Goal: Transaction & Acquisition: Purchase product/service

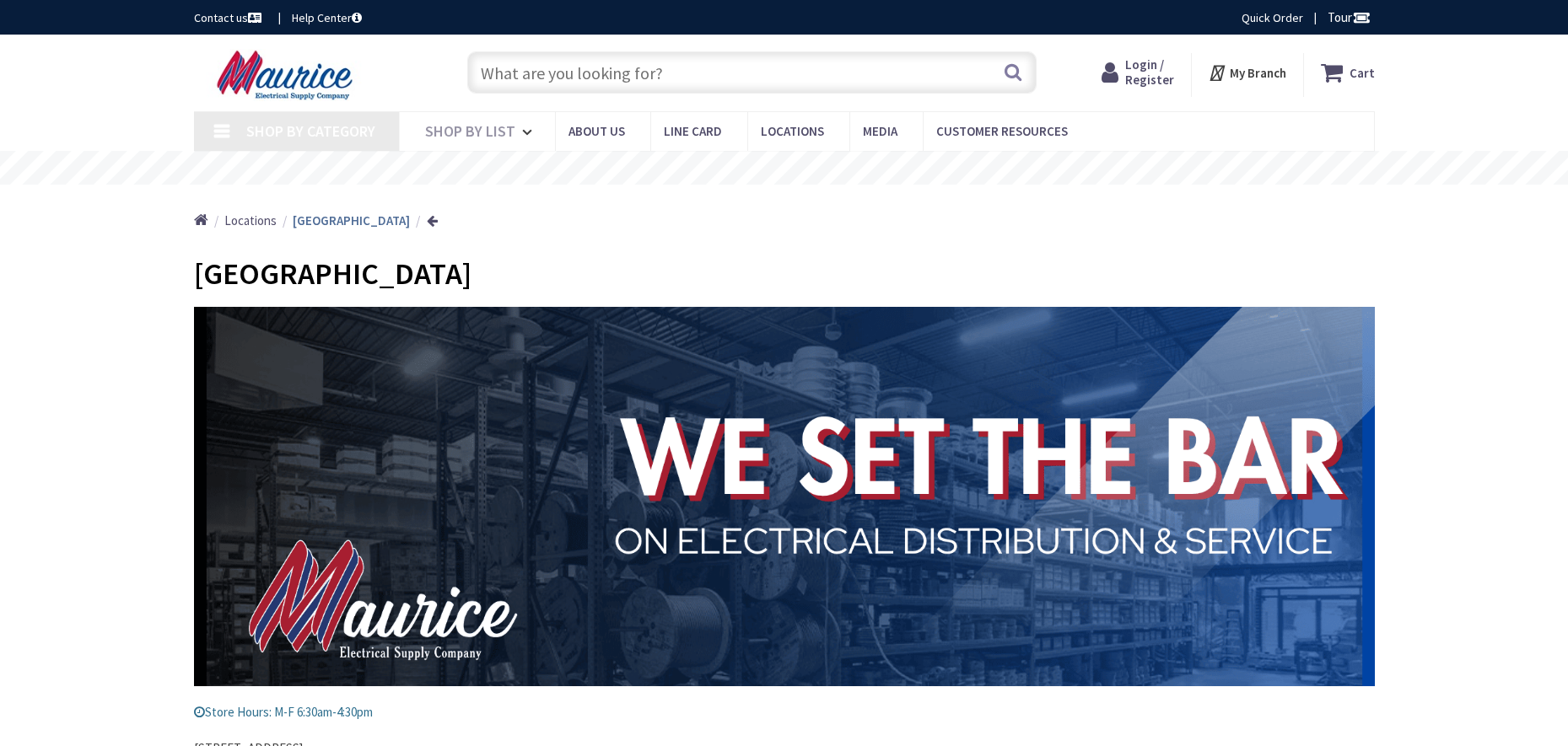
type input "[GEOGRAPHIC_DATA][PERSON_NAME], [GEOGRAPHIC_DATA]"
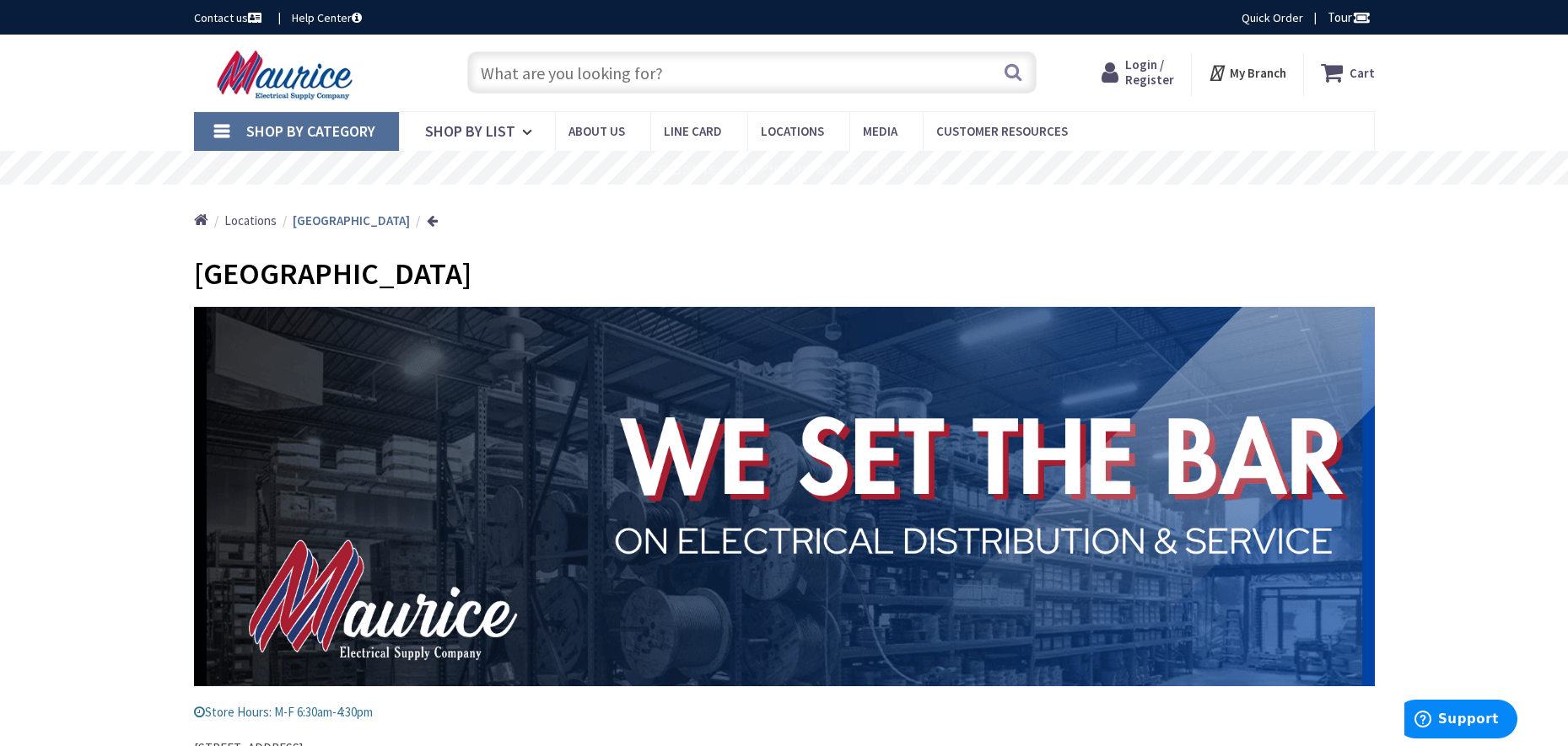
click at [621, 72] on input "text" at bounding box center [752, 72] width 570 height 42
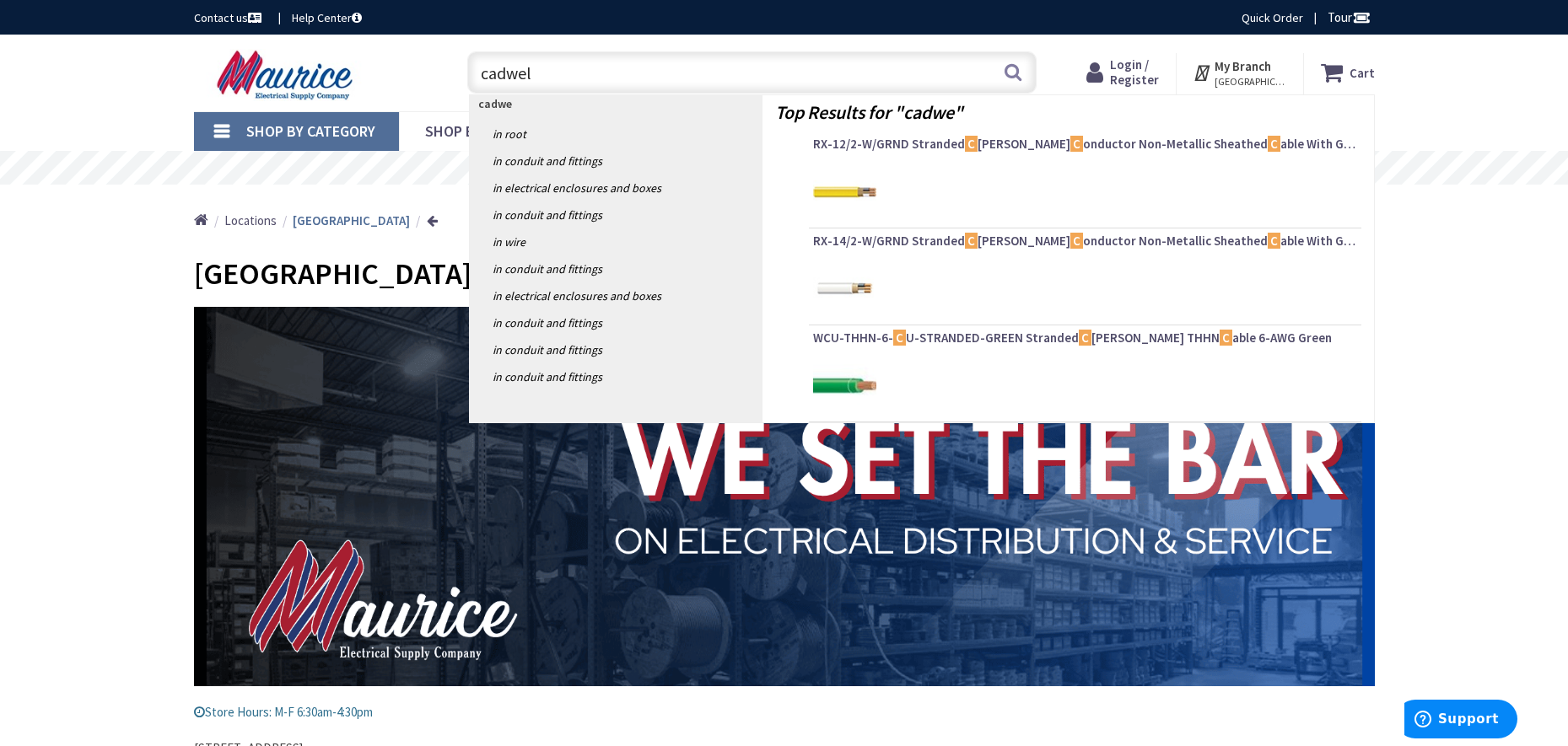
type input "cadweld"
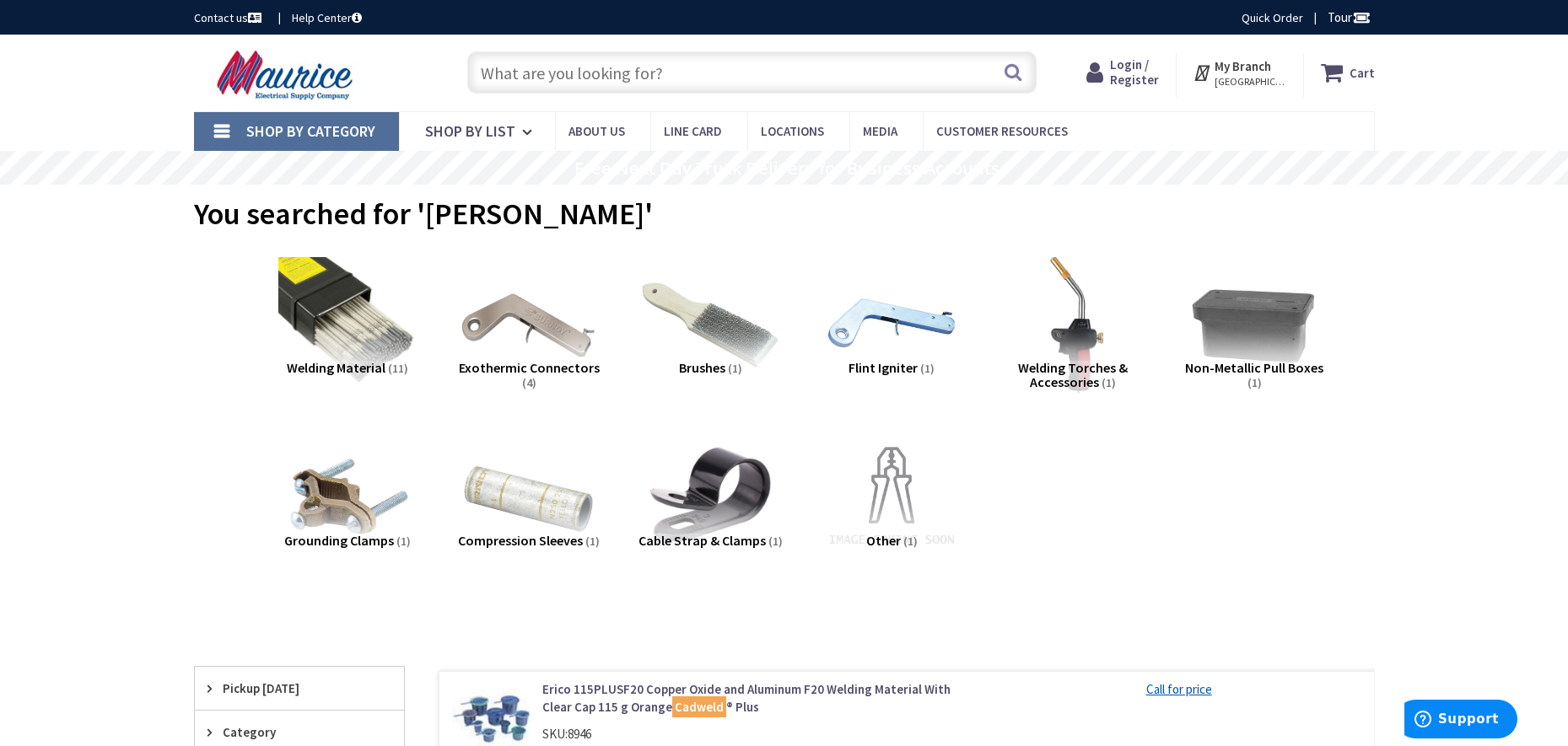
click at [636, 81] on input "text" at bounding box center [752, 72] width 570 height 42
paste input "nVent [PERSON_NAME] Plus Impulse Exothermic Welding Control Unit"
type input "nVent [PERSON_NAME] Plus Impulse Exothermic Welding Control Unit"
